Goal: Transaction & Acquisition: Purchase product/service

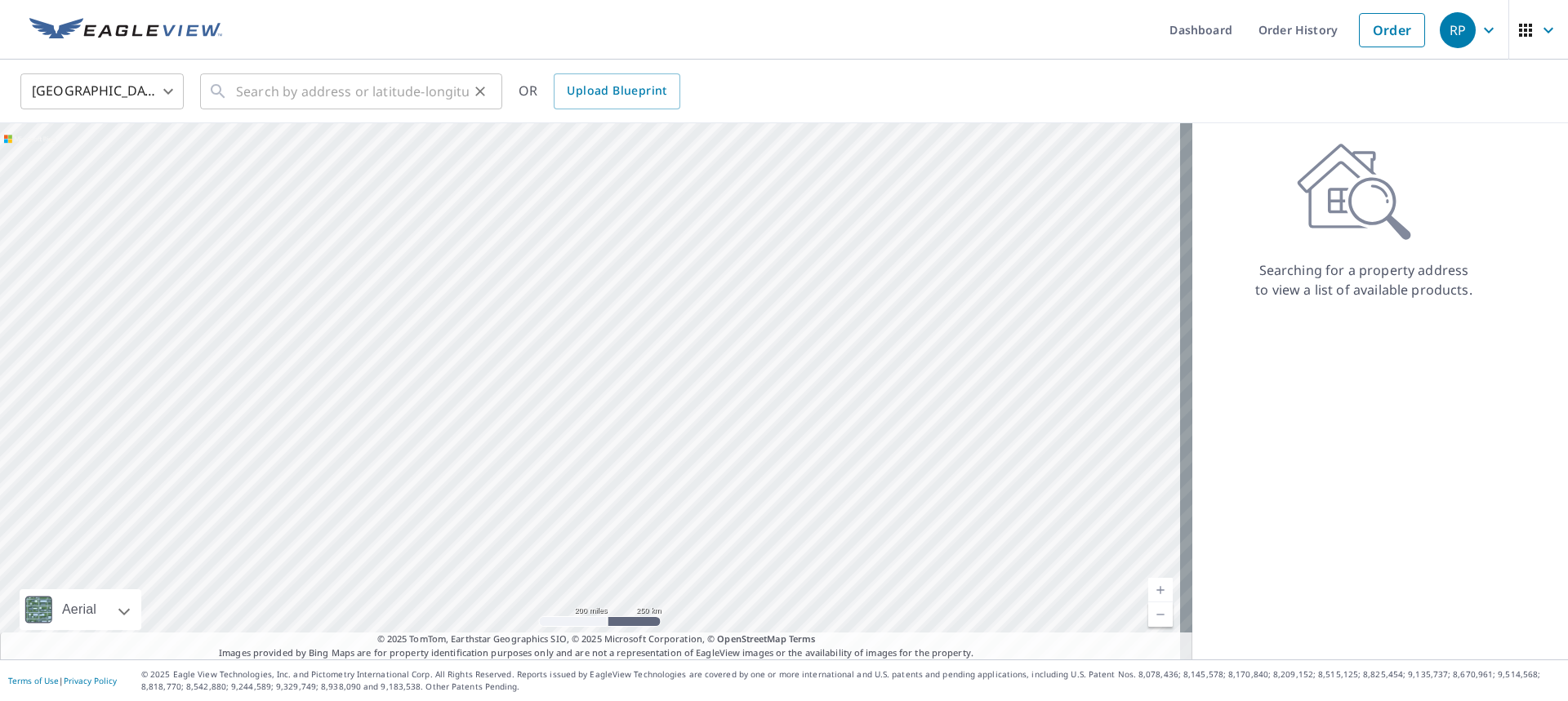
click at [229, 91] on div "​" at bounding box center [351, 91] width 302 height 36
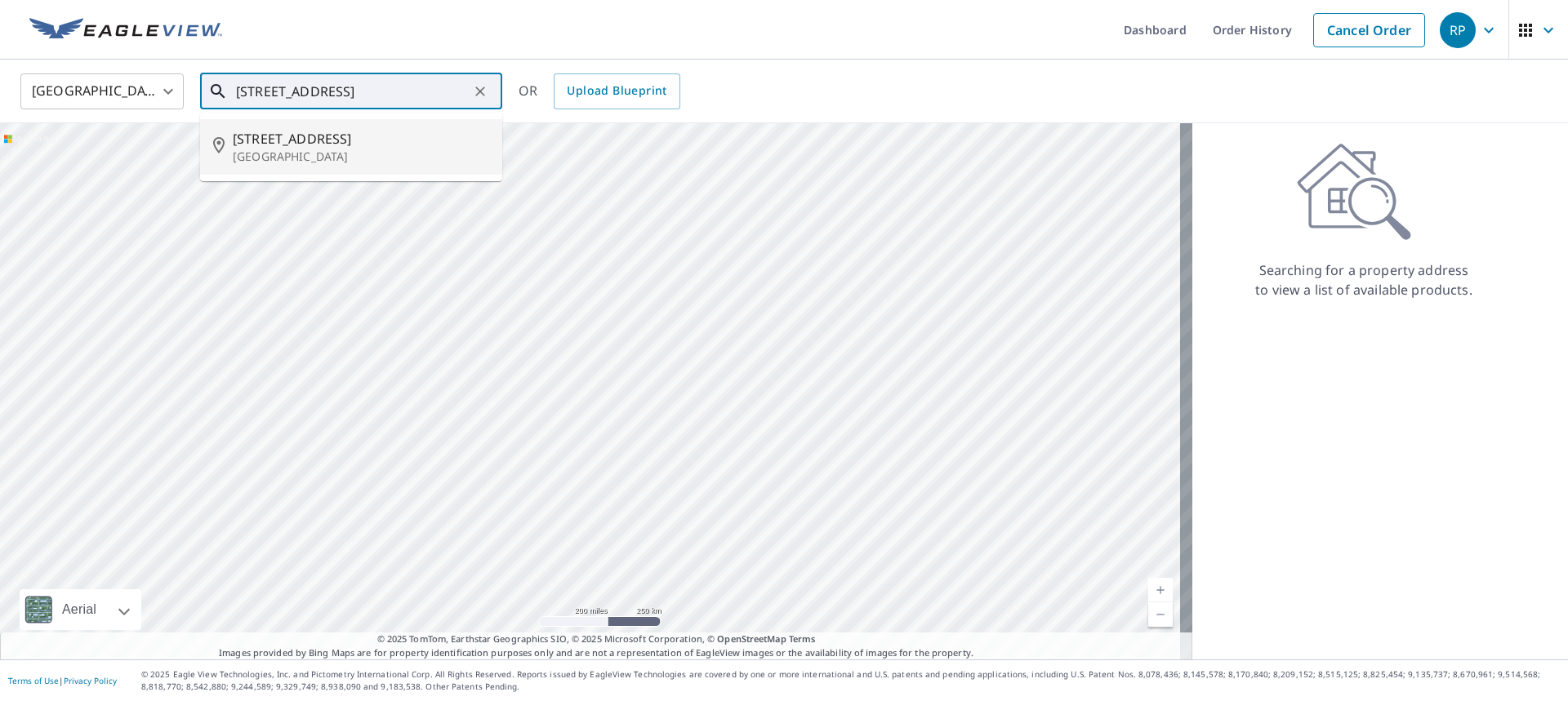
click at [316, 158] on p "[GEOGRAPHIC_DATA]" at bounding box center [361, 157] width 257 height 17
type input "[STREET_ADDRESS]"
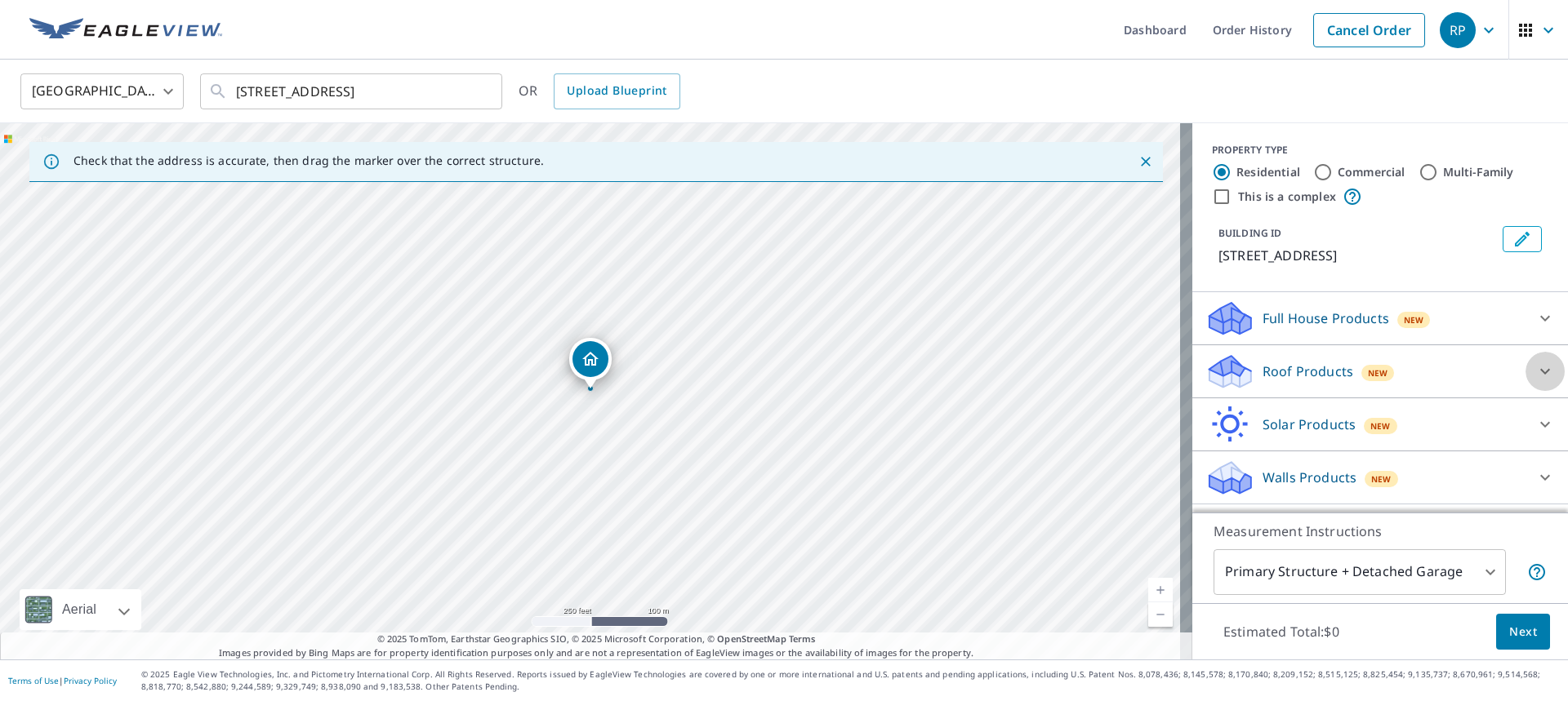
click at [1536, 376] on icon at bounding box center [1545, 371] width 19 height 19
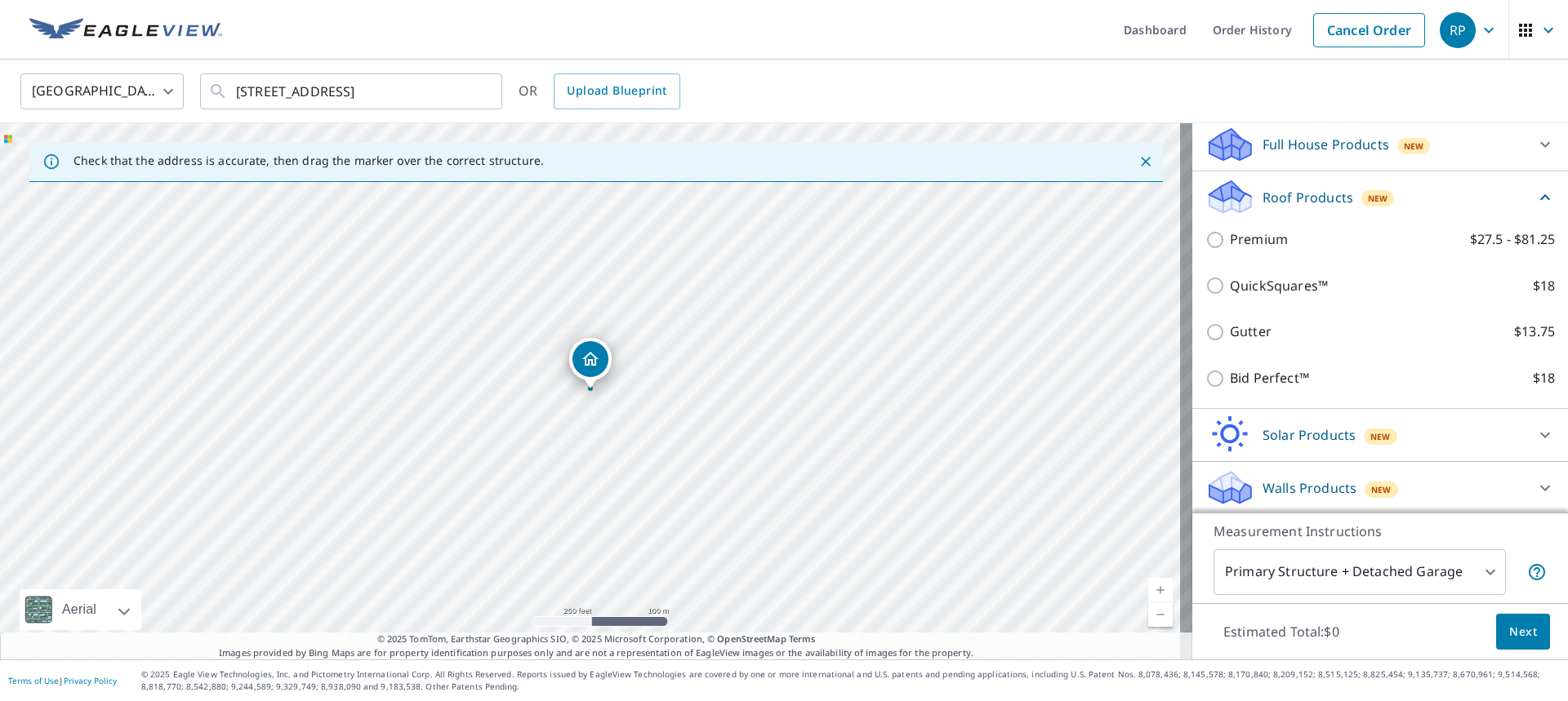
scroll to position [176, 0]
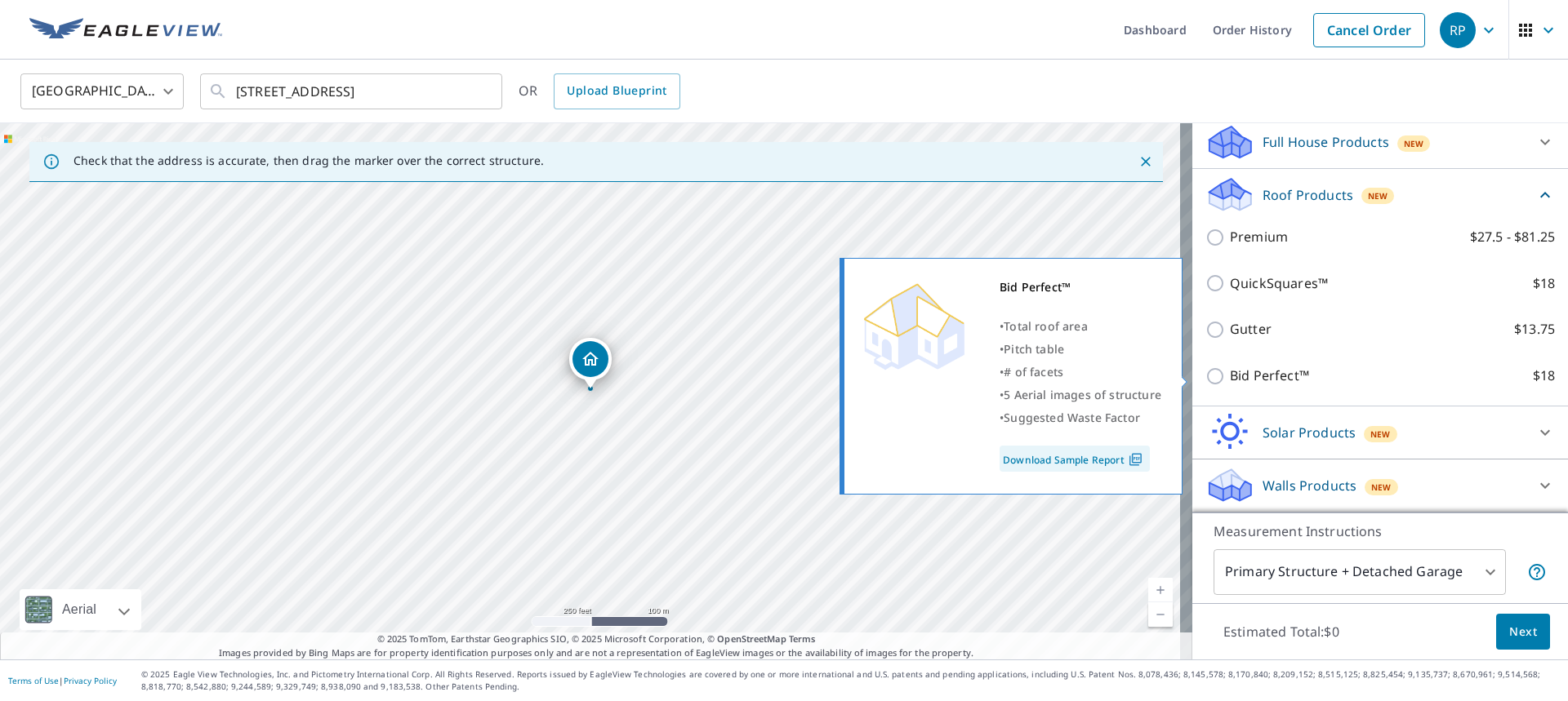
click at [1206, 378] on input "Bid Perfect™ $18" at bounding box center [1218, 376] width 25 height 19
checkbox input "true"
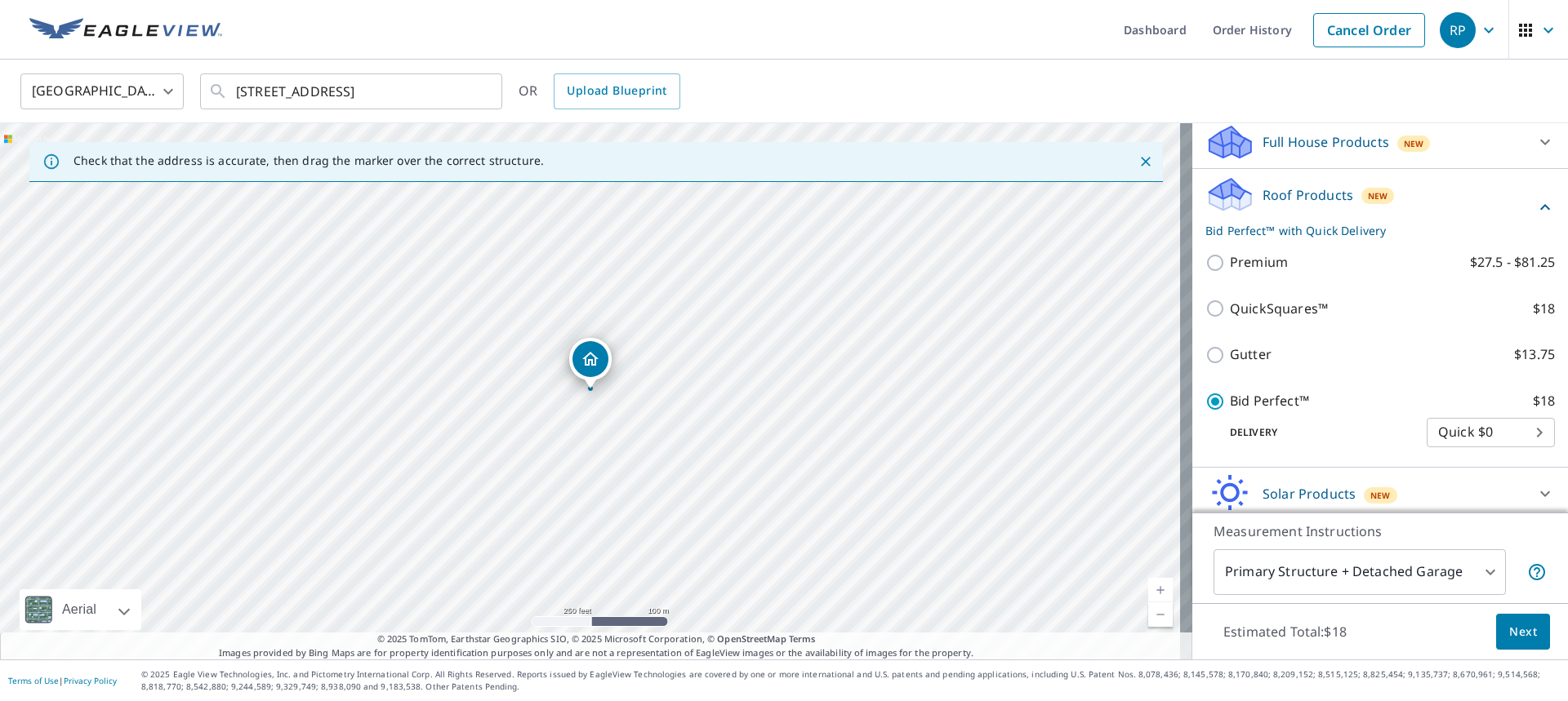
click at [1509, 628] on span "Next" at bounding box center [1523, 632] width 28 height 20
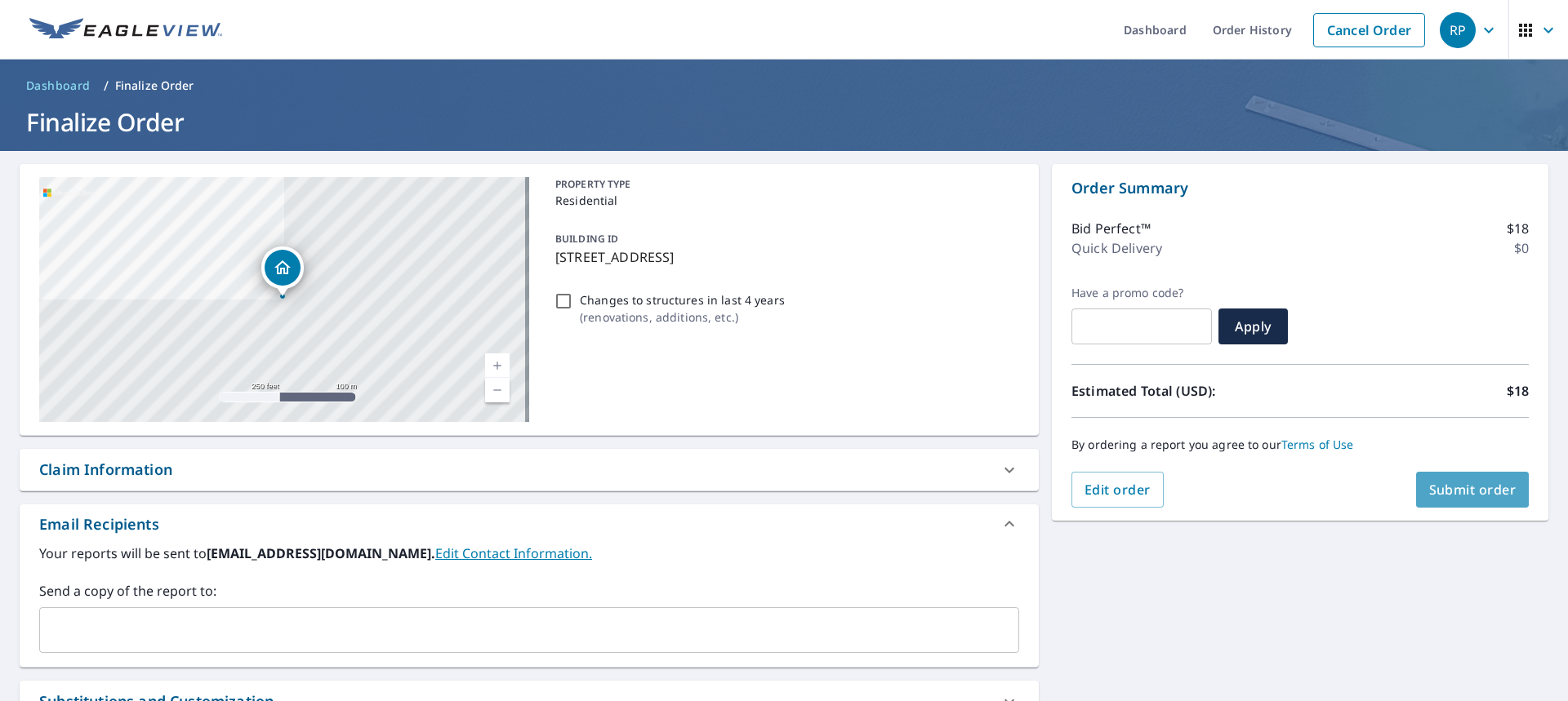
click at [1440, 502] on button "Submit order" at bounding box center [1473, 489] width 114 height 36
